Goal: Information Seeking & Learning: Learn about a topic

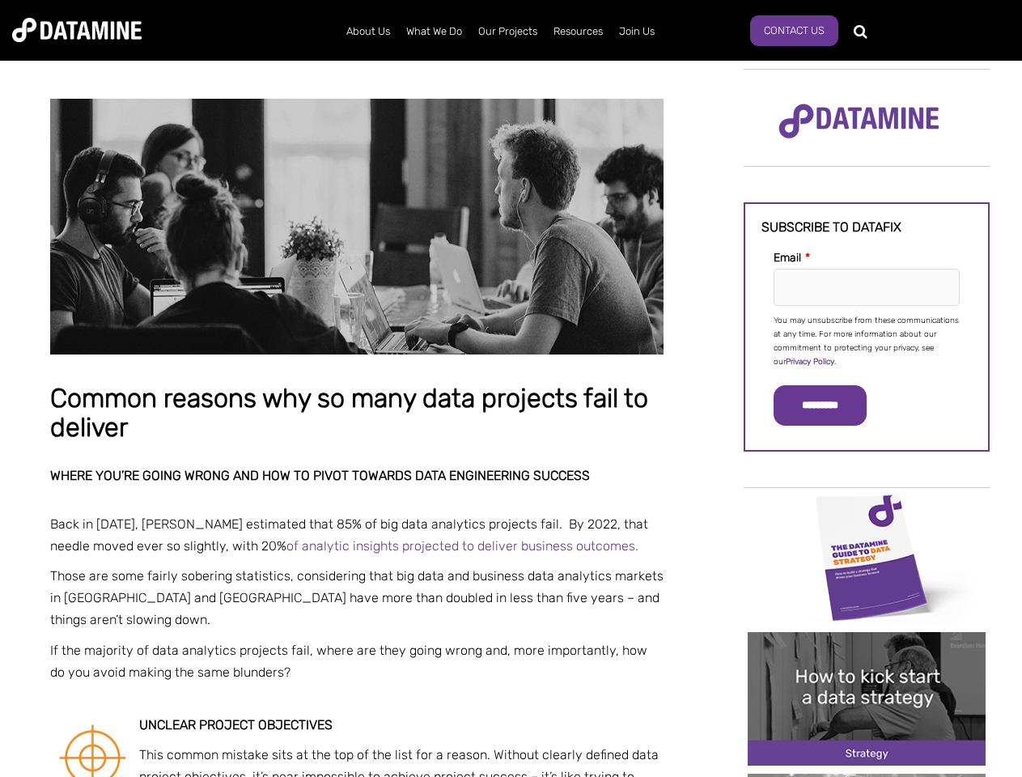
click at [867, 340] on p "You may unsubscribe from these communications at any time. For more information…" at bounding box center [867, 341] width 186 height 55
click at [830, 405] on input "*********" at bounding box center [820, 405] width 93 height 40
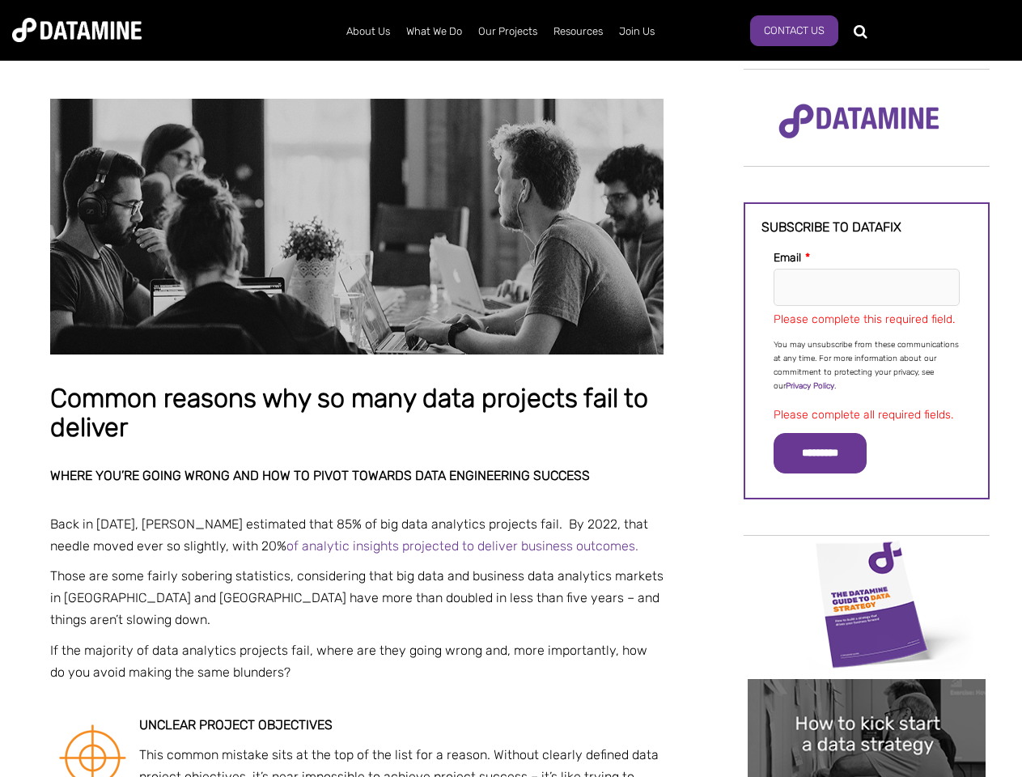
click at [867, 556] on img "Image grid with {{ image_count }} images." at bounding box center [867, 604] width 238 height 134
click at [867, 556] on div "✕" at bounding box center [511, 388] width 1022 height 777
click at [867, 698] on div "✕" at bounding box center [511, 388] width 1022 height 777
click at [867, 698] on img "Image grid with {{ image_count }} images." at bounding box center [867, 746] width 238 height 134
click at [867, 775] on div "✕" at bounding box center [511, 388] width 1022 height 777
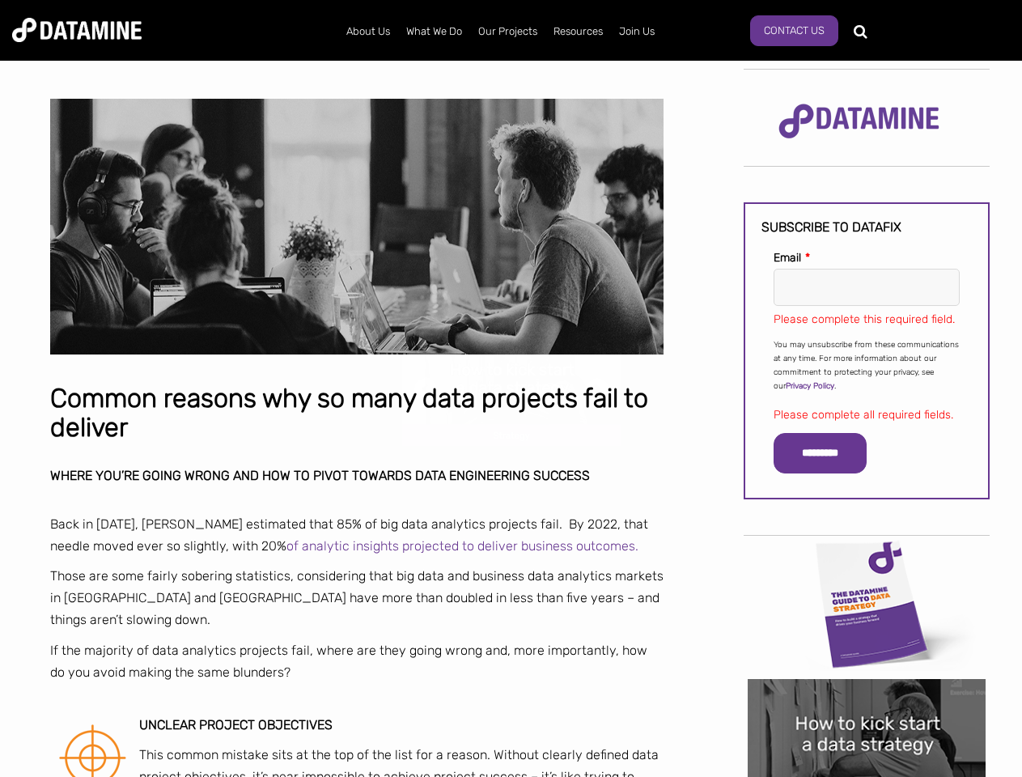
click at [867, 775] on div "✕" at bounding box center [511, 388] width 1022 height 777
